Goal: Find specific page/section

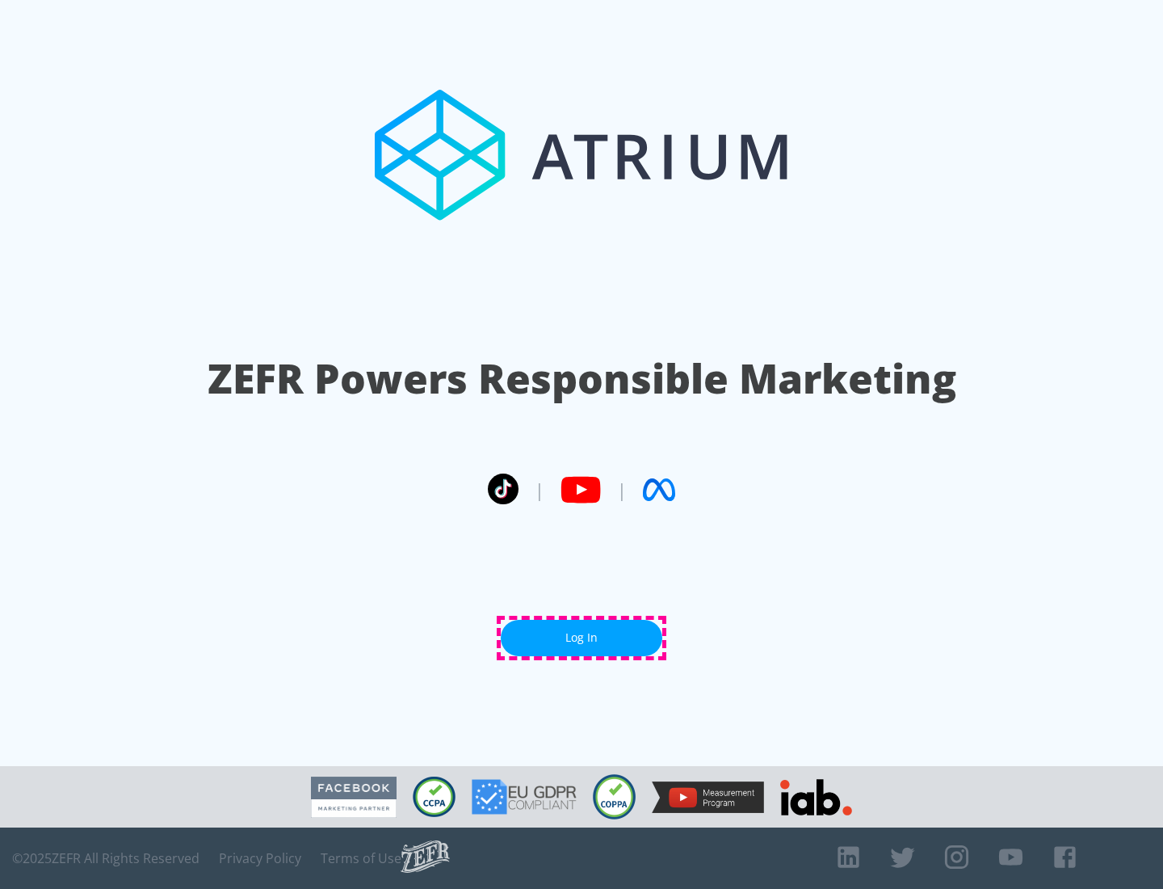
click at [582, 637] on link "Log In" at bounding box center [582, 638] width 162 height 36
